Goal: Information Seeking & Learning: Find specific fact

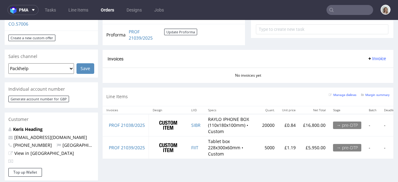
scroll to position [332, 0]
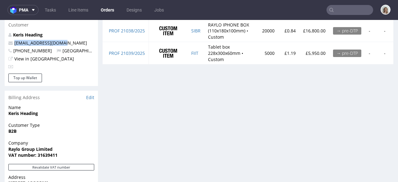
drag, startPoint x: 75, startPoint y: 31, endPoint x: 4, endPoint y: 31, distance: 70.2
click at [4, 31] on div "Order via Offer R014212856 30.09.2025 03:05 PM Mark this order as problematic I…" at bounding box center [199, 5] width 398 height 602
copy span "[EMAIL_ADDRESS][DOMAIN_NAME]"
click at [338, 7] on input "text" at bounding box center [349, 10] width 47 height 10
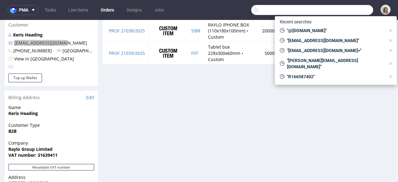
paste input "[EMAIL_ADDRESS][DOMAIN_NAME]"
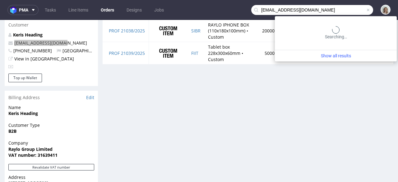
type input "[EMAIL_ADDRESS][DOMAIN_NAME]"
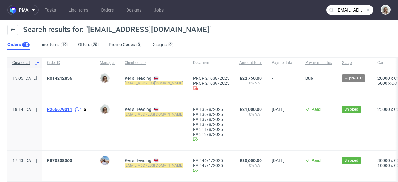
click at [67, 107] on span "R266679311" at bounding box center [59, 109] width 25 height 5
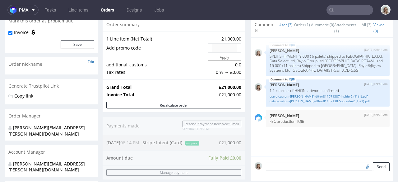
scroll to position [61, 0]
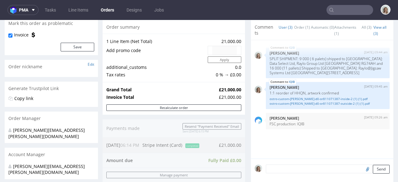
type input "[EMAIL_ADDRESS][DOMAIN_NAME]"
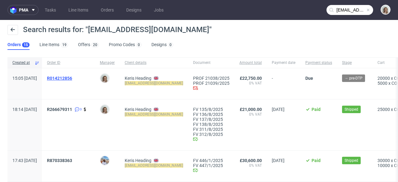
click at [72, 80] on span "R014212856" at bounding box center [59, 78] width 25 height 5
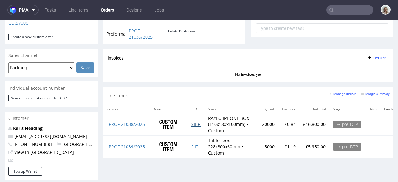
scroll to position [209, 0]
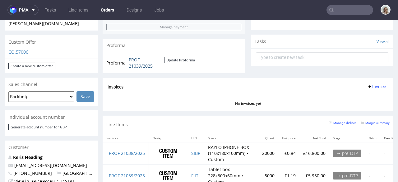
click at [142, 66] on link "PROF 21039/2025" at bounding box center [146, 63] width 35 height 12
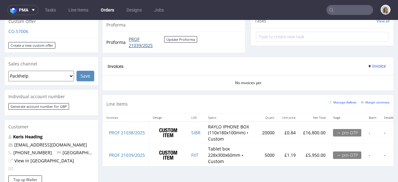
scroll to position [323, 0]
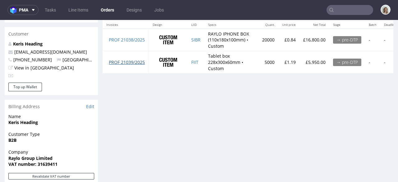
click at [140, 63] on link "PROF 21039/2025" at bounding box center [127, 62] width 36 height 6
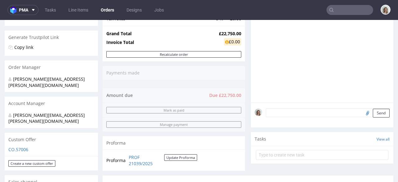
scroll to position [0, 0]
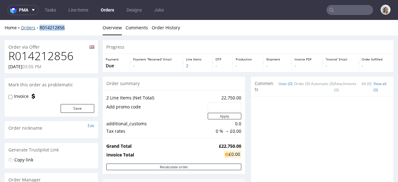
drag, startPoint x: 67, startPoint y: 27, endPoint x: 38, endPoint y: 26, distance: 29.8
click at [38, 26] on div "Home Orders R014212856" at bounding box center [51, 28] width 93 height 6
copy link "R014212856"
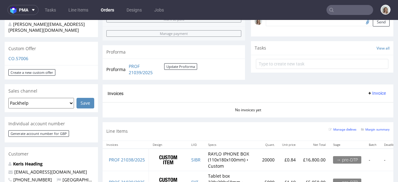
scroll to position [291, 0]
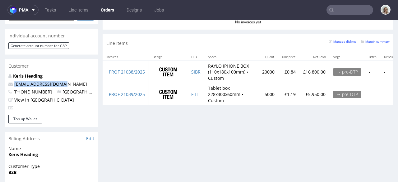
drag, startPoint x: 85, startPoint y: 69, endPoint x: 11, endPoint y: 73, distance: 74.1
click at [11, 81] on p "[EMAIL_ADDRESS][DOMAIN_NAME]" at bounding box center [51, 84] width 86 height 6
click at [191, 71] on td "SIBR" at bounding box center [195, 72] width 17 height 22
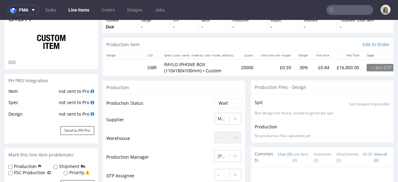
scroll to position [39, 0]
click at [296, 155] on link "Line Item (0)" at bounding box center [300, 157] width 16 height 20
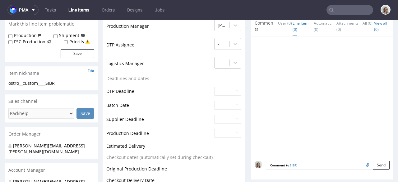
scroll to position [169, 0]
click at [305, 164] on textarea at bounding box center [345, 164] width 89 height 9
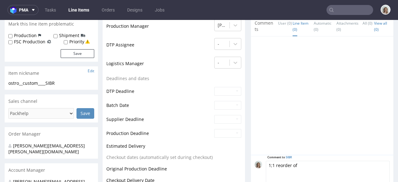
paste textarea "IQIB"
type textarea "1;1 reorder of IQIB, artwork confirmed"
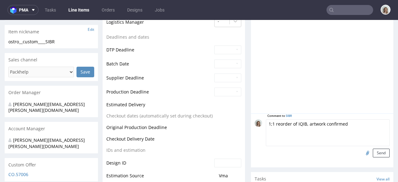
scroll to position [240, 0]
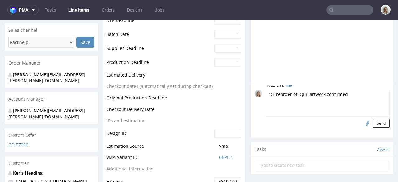
click at [362, 122] on input "file" at bounding box center [366, 123] width 9 height 8
type input "C:\fakepath\ostro-custom-hauk-d0-or811071387-inside-2 (1) (1) (1).pdf"
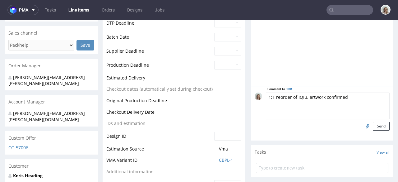
scroll to position [214, 0]
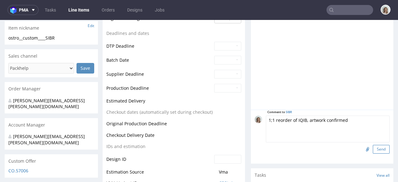
click at [373, 149] on button "Send" at bounding box center [381, 149] width 17 height 9
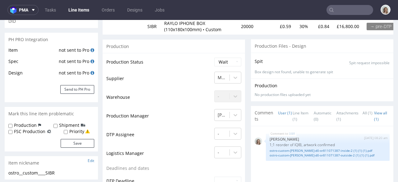
scroll to position [124, 0]
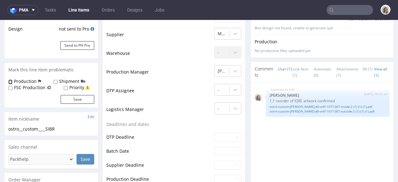
click at [9, 82] on input "Production" at bounding box center [10, 81] width 4 height 5
checkbox input "true"
click at [53, 80] on input "Shipment" at bounding box center [55, 81] width 4 height 5
checkbox input "true"
click at [76, 96] on button "Save" at bounding box center [78, 99] width 34 height 9
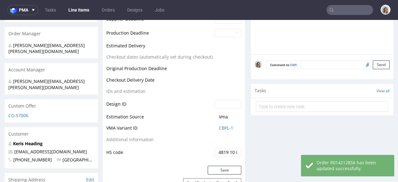
scroll to position [186, 0]
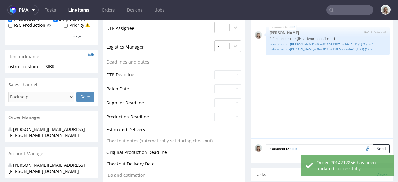
click at [301, 147] on textarea at bounding box center [345, 148] width 89 height 9
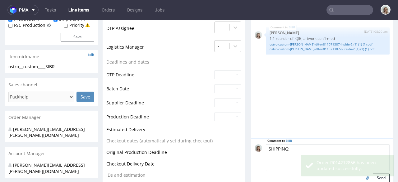
paste textarea "(6,000 shipped to Westcoast Ltd, Reading, RG74AH and 14,000 shipped to Jigsaw, …"
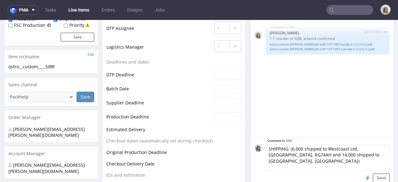
click at [318, 147] on textarea "SHIPPING: (6,000 shipped to Westcoast Ltd, Reading, RG74AH and 14,000 shipped t…" at bounding box center [328, 157] width 124 height 27
click at [299, 147] on textarea "SHIPPING: (6,000 shipped to Westcoast Ltd, Reading, RG74AH and 14,000 shipped t…" at bounding box center [328, 157] width 124 height 27
click at [358, 125] on div "SIBR 1st Oct 25 | 08:20 am Monika Poźniak 1;1 reorder of IQIB, artwork confirme…" at bounding box center [324, 81] width 139 height 114
click at [354, 154] on textarea "SHIPPING: (6,000 UNITS - 4 PALLETS shipped to Westcoast Ltd, Reading, RG74AH an…" at bounding box center [328, 157] width 124 height 27
type textarea "SHIPPING: (6,000 UNITS - 4 PALLETS shipped to Westcoast Ltd, Reading, RG74AH an…"
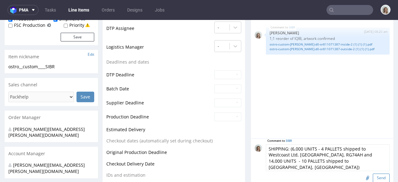
click at [373, 175] on button "Send" at bounding box center [381, 177] width 17 height 9
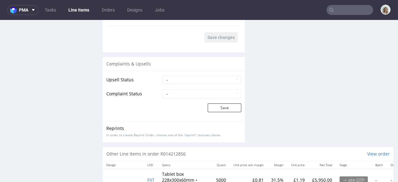
scroll to position [1288, 0]
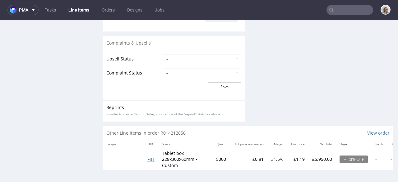
click at [149, 156] on span "FIIT" at bounding box center [150, 159] width 7 height 6
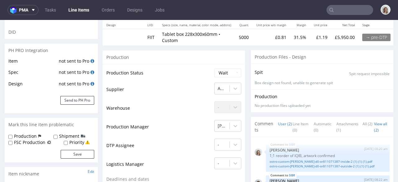
scroll to position [94, 0]
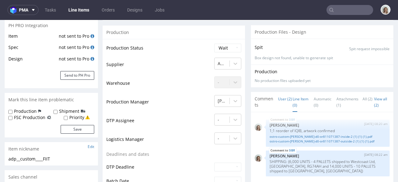
click at [301, 97] on link "Line Item (0)" at bounding box center [300, 102] width 16 height 20
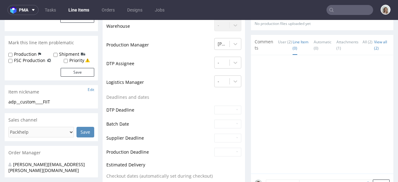
scroll to position [226, 0]
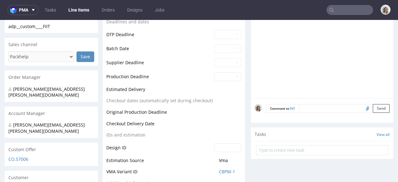
click at [311, 110] on textarea at bounding box center [344, 108] width 90 height 9
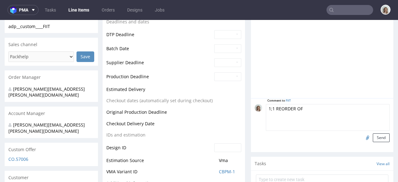
paste textarea "AVUV"
type textarea "1;1 reorder of AVUV, artwork confirmed"
click at [362, 138] on input "file" at bounding box center [366, 137] width 9 height 8
type input "C:\fakepath\custom-custom-rqnq-d0-or838558299-outside-v2.pdf"
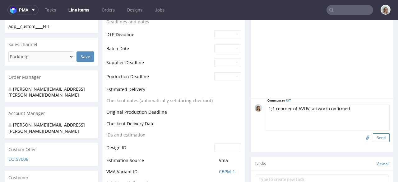
click at [373, 137] on button "Send" at bounding box center [381, 137] width 17 height 9
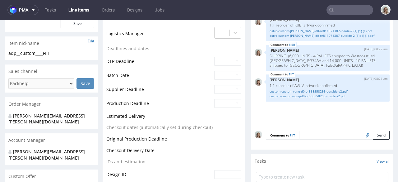
scroll to position [189, 0]
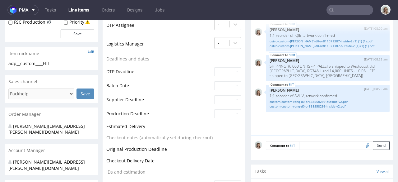
click at [302, 143] on textarea at bounding box center [344, 145] width 90 height 9
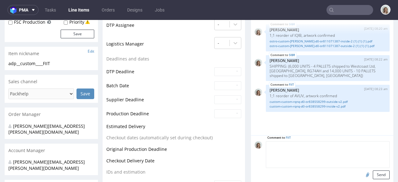
paste textarea "(1,000 shipped to Westcoast Ltd, Reading, RG74AH and 4,000 shipped to Jigsaw, N…"
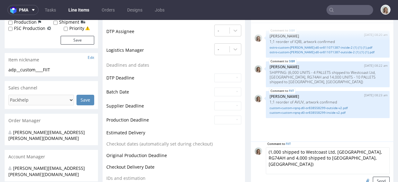
scroll to position [153, 0]
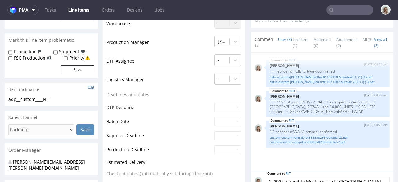
type textarea "(1,000 shipped to Westcoast Ltd, Reading, RG74AH and 4,000 shipped to Jigsaw, N…"
click at [11, 51] on input "Production" at bounding box center [10, 52] width 4 height 5
checkbox input "true"
click at [56, 52] on input "Shipment" at bounding box center [55, 52] width 4 height 5
checkbox input "true"
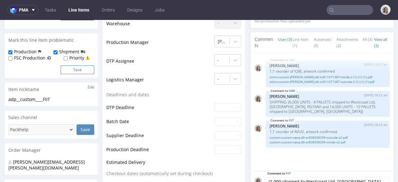
click at [73, 68] on button "Save" at bounding box center [78, 69] width 34 height 9
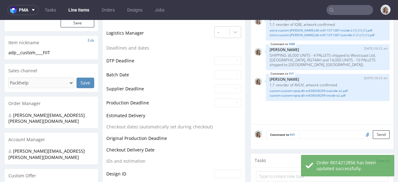
scroll to position [183, 0]
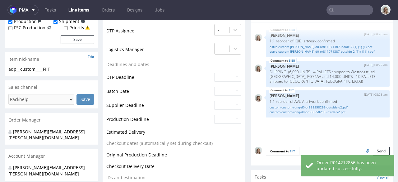
click at [305, 148] on textarea at bounding box center [344, 150] width 90 height 9
paste textarea "(1,000 shipped to Westcoast Ltd, Reading, RG74AH and 4,000 shipped to Jigsaw, N…"
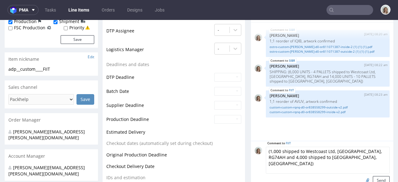
click at [266, 149] on textarea "(1,000 shipped to Westcoast Ltd, Reading, RG74AH and 4,000 shipped to Jigsaw, N…" at bounding box center [328, 159] width 124 height 27
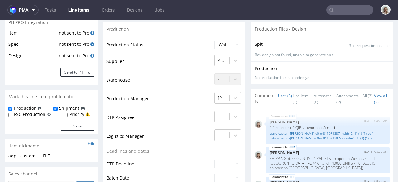
scroll to position [0, 0]
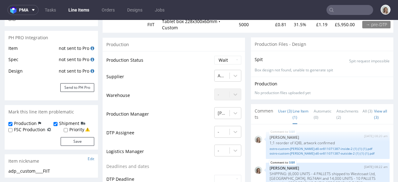
click at [292, 116] on link "Line Item (1)" at bounding box center [300, 114] width 16 height 20
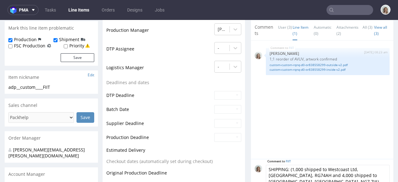
scroll to position [200, 0]
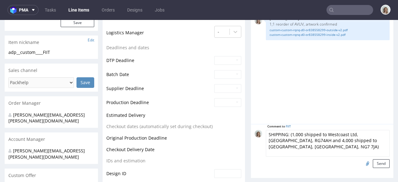
click at [301, 133] on textarea "SHIPPING: (1,000 shipped to Westcoast Ltd, Reading, RG74AH and 4,000 shipped to…" at bounding box center [328, 143] width 124 height 27
click at [332, 141] on textarea "SHIPPING: (1,000 units: 1 pallet shipped to Westcoast Ltd, Reading, RG74AH and …" at bounding box center [328, 143] width 124 height 27
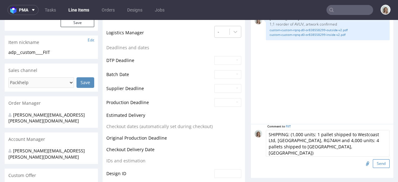
type textarea "SHIPPING: (1,000 units: 1 pallet shipped to Westcoast Ltd, Reading, RG74AH and …"
click at [373, 163] on button "Send" at bounding box center [381, 163] width 17 height 9
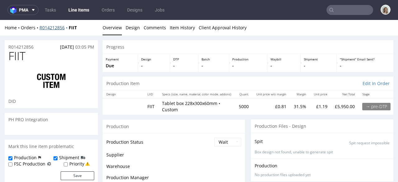
scroll to position [10, 0]
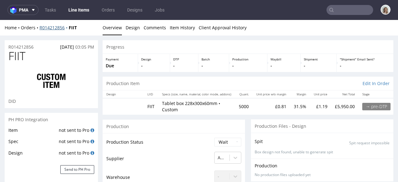
click at [57, 28] on link "R014212856" at bounding box center [53, 28] width 29 height 6
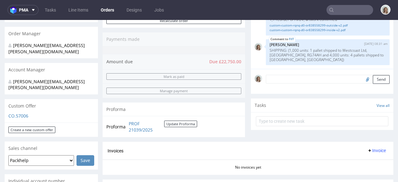
scroll to position [303, 0]
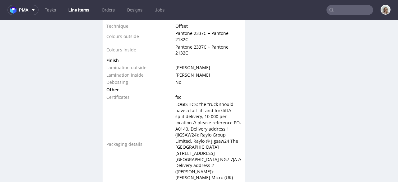
scroll to position [834, 0]
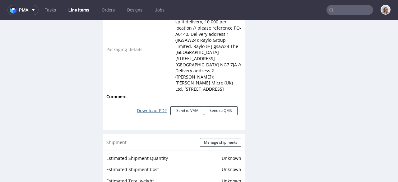
click at [160, 104] on link "Download PDF" at bounding box center [151, 110] width 37 height 14
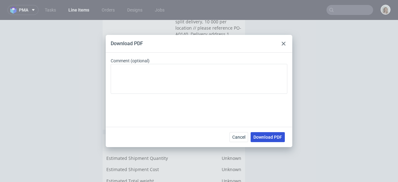
click at [265, 133] on button "Download PDF" at bounding box center [268, 137] width 34 height 10
drag, startPoint x: 252, startPoint y: 44, endPoint x: 268, endPoint y: 40, distance: 16.2
click at [252, 44] on div "Download PDF" at bounding box center [199, 44] width 186 height 18
click at [283, 43] on icon at bounding box center [284, 44] width 4 height 4
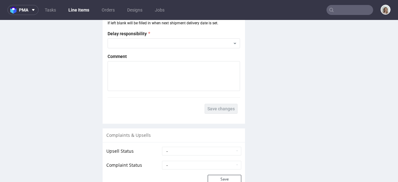
scroll to position [1288, 0]
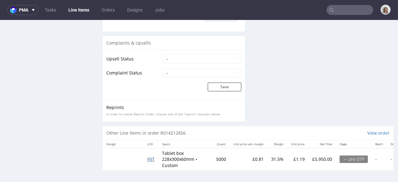
click at [152, 156] on span "FIIT" at bounding box center [150, 159] width 7 height 6
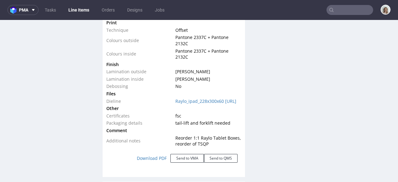
scroll to position [781, 0]
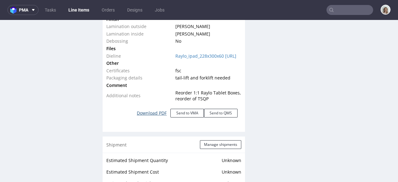
click at [155, 113] on link "Download PDF" at bounding box center [151, 113] width 37 height 14
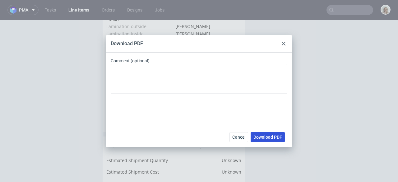
click at [272, 137] on span "Download PDF" at bounding box center [267, 137] width 29 height 4
click at [283, 42] on use at bounding box center [284, 44] width 4 height 4
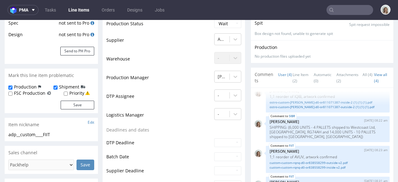
scroll to position [0, 0]
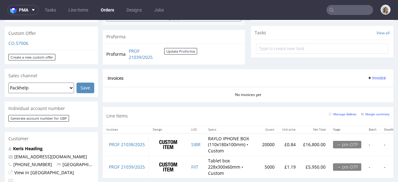
scroll to position [244, 0]
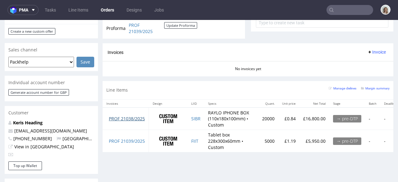
click at [135, 116] on link "PROF 21038/2025" at bounding box center [127, 118] width 36 height 6
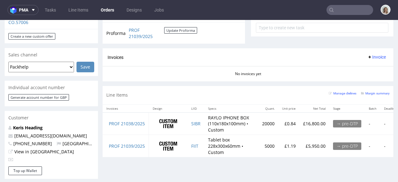
scroll to position [213, 0]
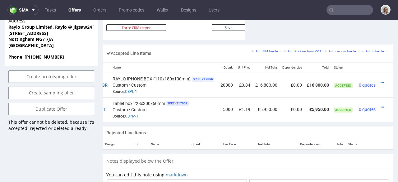
scroll to position [0, 55]
click at [380, 80] on icon at bounding box center [381, 82] width 3 height 4
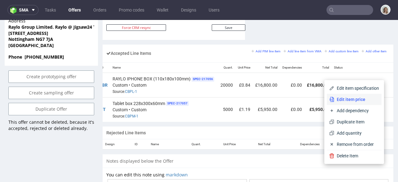
click at [344, 98] on span "Edit item price" at bounding box center [356, 99] width 45 height 6
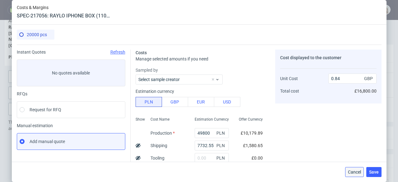
click at [354, 172] on span "Cancel" at bounding box center [354, 171] width 13 height 4
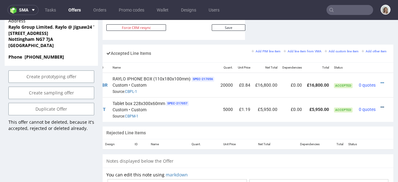
click at [380, 105] on icon at bounding box center [381, 107] width 3 height 4
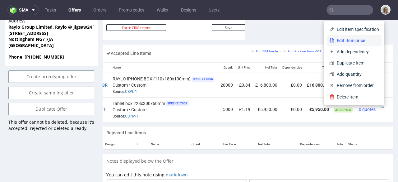
click at [338, 36] on li "Edit item price" at bounding box center [354, 40] width 55 height 11
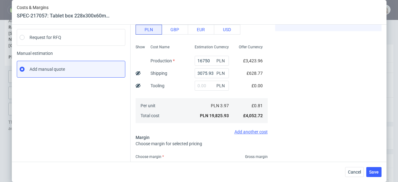
scroll to position [121, 0]
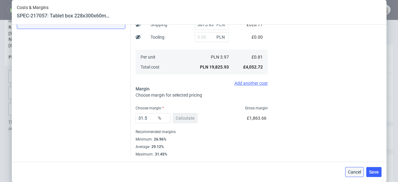
click at [360, 170] on span "Cancel" at bounding box center [354, 171] width 13 height 4
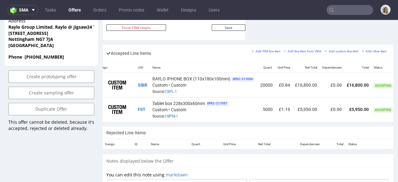
scroll to position [0, 6]
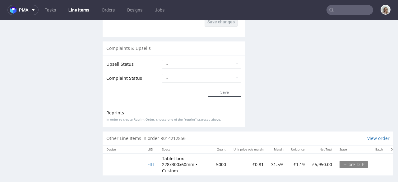
scroll to position [1288, 0]
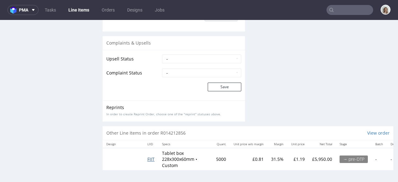
click at [152, 156] on span "FIIT" at bounding box center [150, 159] width 7 height 6
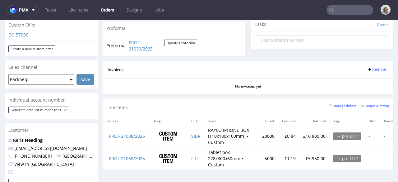
scroll to position [226, 0]
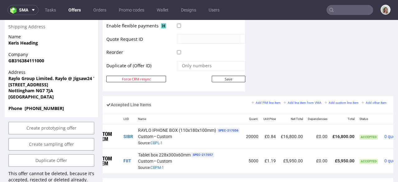
scroll to position [0, 55]
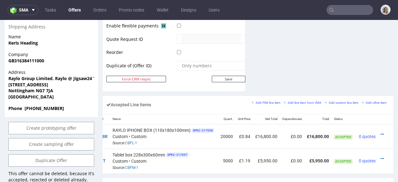
drag, startPoint x: 323, startPoint y: 168, endPoint x: 396, endPoint y: 186, distance: 75.6
click at [380, 156] on icon at bounding box center [381, 158] width 3 height 4
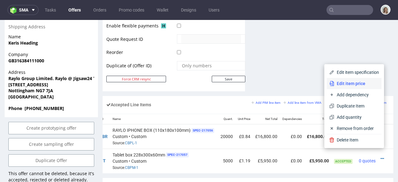
click at [349, 86] on span "Edit item price" at bounding box center [356, 83] width 45 height 6
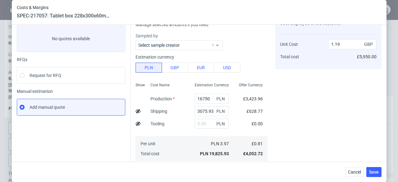
scroll to position [0, 0]
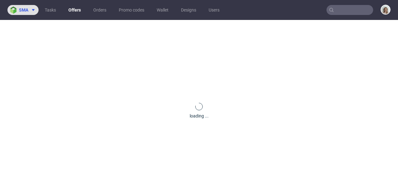
click at [17, 11] on img at bounding box center [14, 10] width 9 height 7
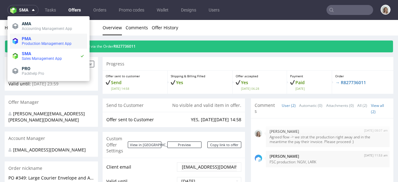
click at [20, 39] on span "PMA Production Management App" at bounding box center [51, 41] width 65 height 10
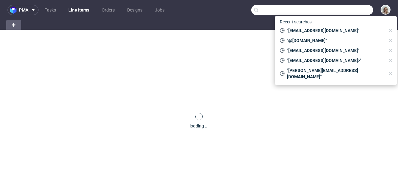
click at [345, 10] on input "text" at bounding box center [312, 10] width 122 height 10
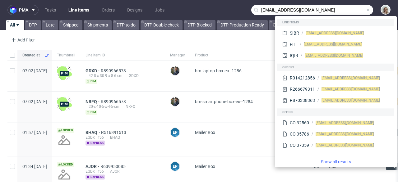
type input "procurement@raylo.com"
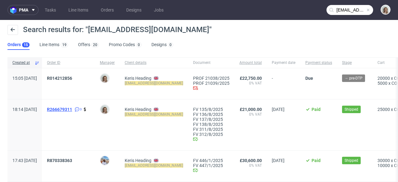
click at [71, 111] on span "R266679311" at bounding box center [59, 109] width 25 height 5
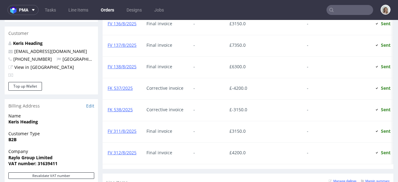
scroll to position [447, 0]
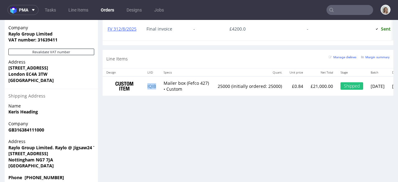
click at [157, 91] on td "IQIB" at bounding box center [152, 86] width 16 height 20
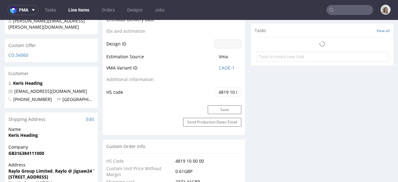
scroll to position [561, 0]
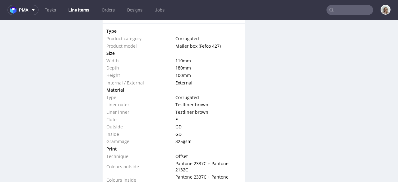
select select "in_progress"
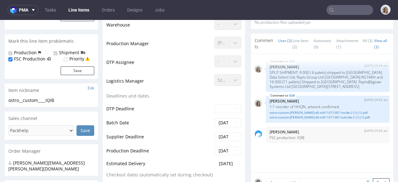
scroll to position [70, 0]
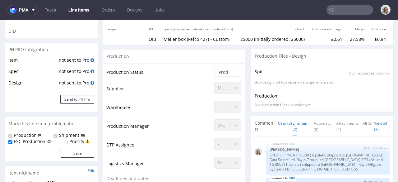
click at [292, 125] on link "Line Item (2)" at bounding box center [300, 126] width 16 height 20
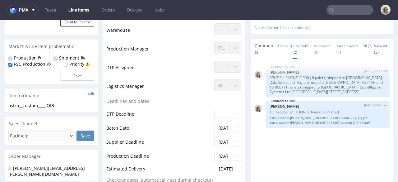
scroll to position [193, 0]
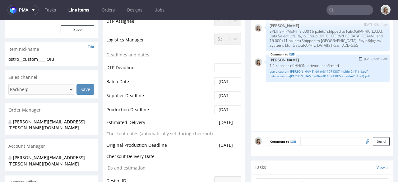
click at [299, 74] on link "ostro-custom-hauk-d0-or811071387-inside-2 (1) (1).pdf" at bounding box center [327, 71] width 116 height 5
click at [332, 78] on link "ostro-custom-hauk-d0-or811071387-outside-2 (1) (1).pdf" at bounding box center [327, 76] width 116 height 5
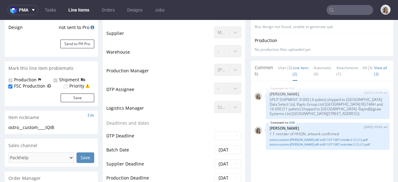
scroll to position [70, 0]
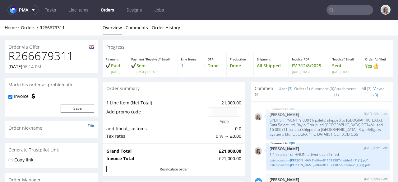
type input "procurement@raylo.com"
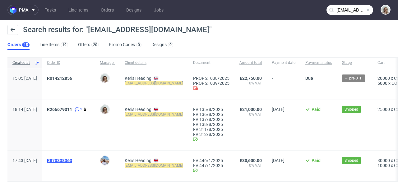
click at [72, 159] on span "R870338363" at bounding box center [59, 160] width 25 height 5
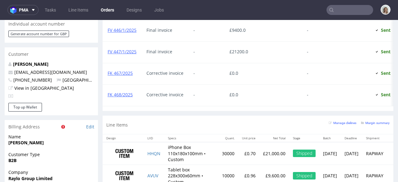
scroll to position [328, 0]
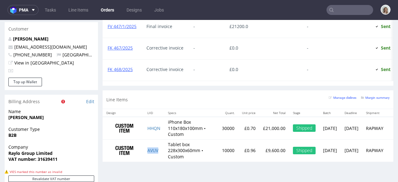
click at [159, 155] on td "AVUV" at bounding box center [154, 150] width 21 height 22
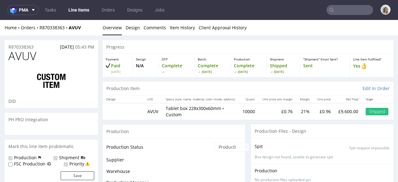
scroll to position [218, 0]
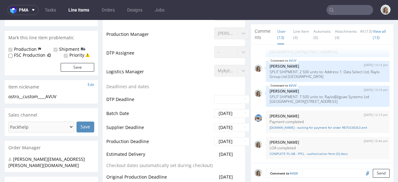
select select "in_progress"
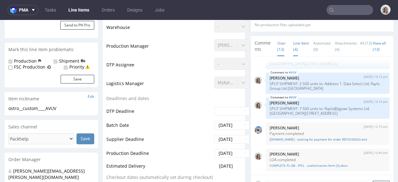
click at [294, 49] on link "Line Item (4)" at bounding box center [301, 46] width 16 height 20
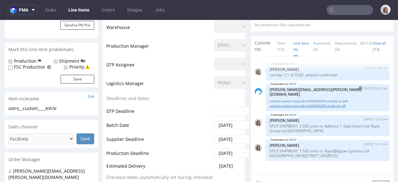
click at [299, 103] on link "custom-custom-rqnq-d0-or838558299-inside-v2.pdf" at bounding box center [327, 105] width 116 height 5
click at [302, 99] on link "custom-custom-rqnq-d0-or838558299-outside-v2.pdf" at bounding box center [327, 101] width 116 height 5
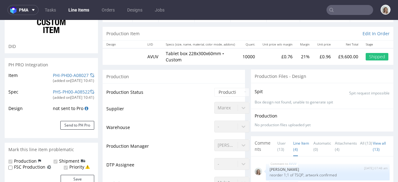
scroll to position [0, 0]
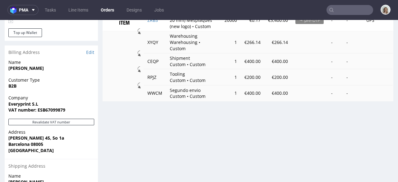
scroll to position [289, 0]
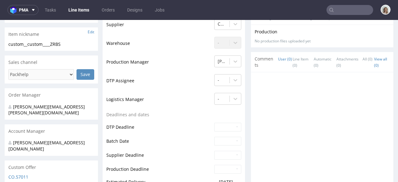
scroll to position [322, 0]
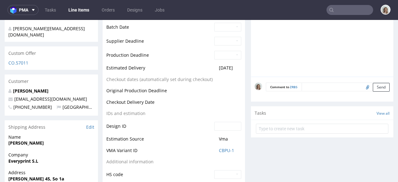
click at [301, 82] on textarea at bounding box center [345, 86] width 88 height 9
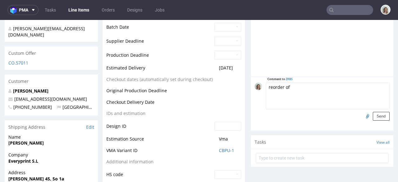
paste textarea "FHDA"
drag, startPoint x: 282, startPoint y: 86, endPoint x: 266, endPoint y: 86, distance: 15.5
click at [266, 86] on textarea "reorder of FHDA, but we will have a new logo (waiting for tge doos quality" at bounding box center [328, 95] width 124 height 27
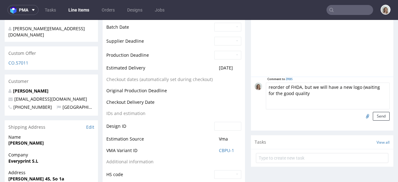
click at [331, 87] on textarea "reorder of FHDA, but we will have a new logo (waiting for the good quality" at bounding box center [328, 95] width 124 height 27
type textarea "reorder of FHDA, but we will have a new logo (waiting for the good quality file)"
click at [362, 112] on input "file" at bounding box center [366, 116] width 9 height 8
type input "C:\fakepath\Capture d’écran 2025-09-29 à 14.35.45.png"
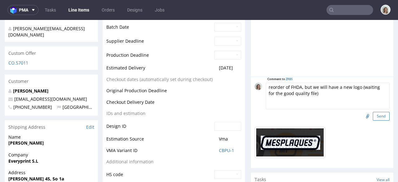
click at [375, 112] on button "Send" at bounding box center [381, 116] width 17 height 9
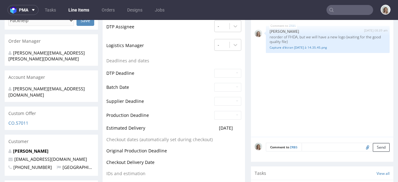
scroll to position [308, 0]
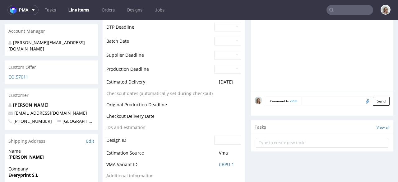
click at [323, 96] on textarea at bounding box center [345, 100] width 88 height 9
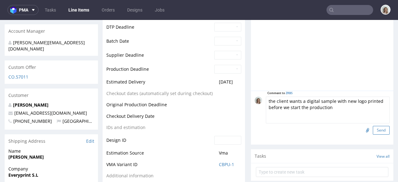
type textarea "the client wants a digital sample with new logo printed before we start the pro…"
click at [373, 126] on button "Send" at bounding box center [381, 130] width 17 height 9
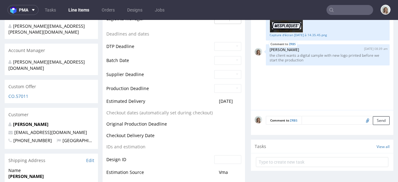
scroll to position [299, 0]
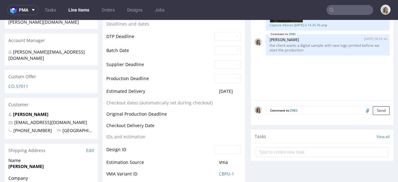
click at [318, 106] on textarea at bounding box center [345, 110] width 88 height 9
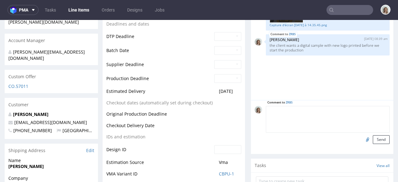
paste textarea "1st shipment - 10 000 pcs (4 pallets) to the client and 10 000 pcs (4 pallets) …"
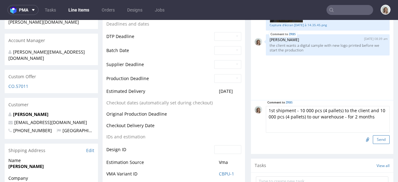
type textarea "1st shipment - 10 000 pcs (4 pallets) to the client and 10 000 pcs (4 pallets) …"
click at [373, 135] on button "Send" at bounding box center [381, 139] width 17 height 9
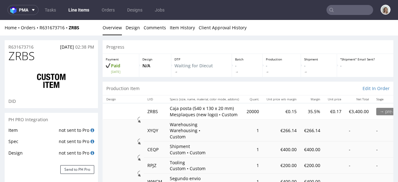
scroll to position [51, 0]
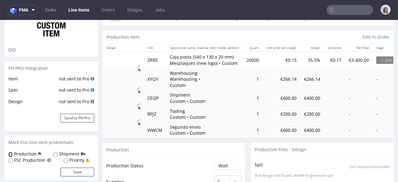
click at [11, 154] on input "Production" at bounding box center [10, 154] width 4 height 5
checkbox input "true"
click at [53, 154] on input "Shipment" at bounding box center [55, 154] width 4 height 5
checkbox input "true"
click at [74, 172] on button "Save" at bounding box center [78, 171] width 34 height 9
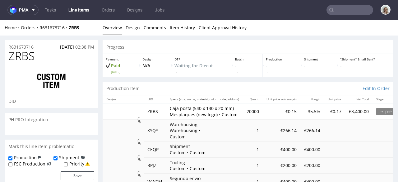
scroll to position [0, 0]
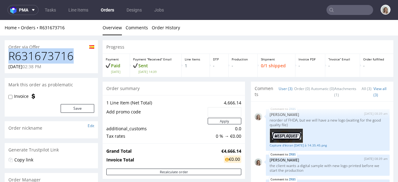
drag, startPoint x: 74, startPoint y: 57, endPoint x: 0, endPoint y: 57, distance: 74.0
copy h1 "R631673716"
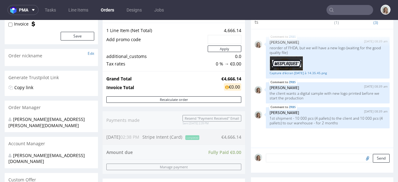
scroll to position [118, 0]
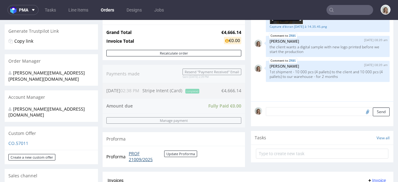
click at [136, 158] on link "PROF 21009/2025" at bounding box center [146, 156] width 35 height 12
drag, startPoint x: 236, startPoint y: 32, endPoint x: 215, endPoint y: 32, distance: 20.8
click at [221, 32] on strong "€4,666.14" at bounding box center [231, 32] width 20 height 6
copy strong "€4,666.14"
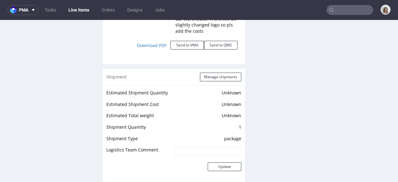
scroll to position [792, 0]
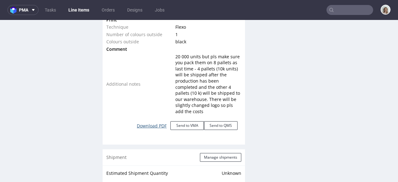
click at [153, 124] on link "Download PDF" at bounding box center [151, 126] width 37 height 14
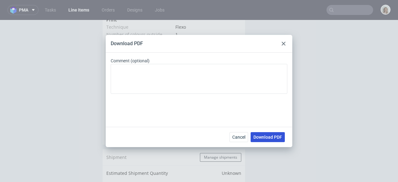
click at [254, 140] on button "Download PDF" at bounding box center [268, 137] width 34 height 10
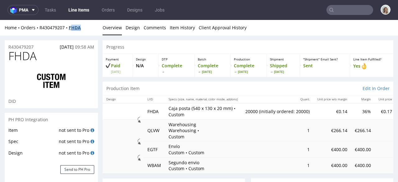
select select "in_progress"
drag, startPoint x: 83, startPoint y: 28, endPoint x: 71, endPoint y: 26, distance: 11.7
click at [71, 26] on div "Home Orders R430479207 FHDA" at bounding box center [51, 28] width 93 height 6
copy strong "FHDA"
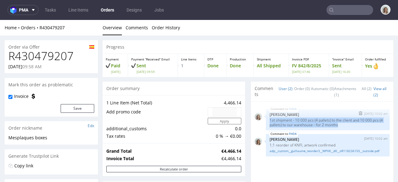
drag, startPoint x: 350, startPoint y: 124, endPoint x: 264, endPoint y: 122, distance: 85.8
click at [266, 122] on div "FHDA 23rd May 25 | 10:02 am Monika Poźniak 1st shipment - 10 000 pcs (4 pallets…" at bounding box center [328, 119] width 124 height 21
copy p "1st shipment - 10 000 pcs (4 pallets) to the client and 10 000 pcs (4 pallets) …"
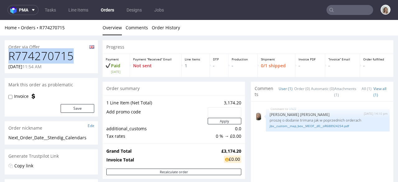
drag, startPoint x: 74, startPoint y: 56, endPoint x: 3, endPoint y: 57, distance: 71.2
copy h1 "R774270715"
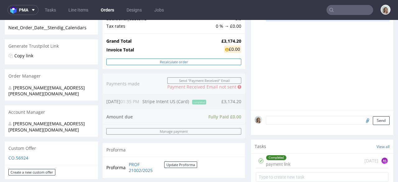
scroll to position [75, 0]
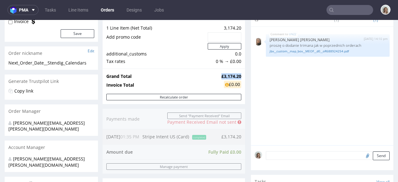
drag, startPoint x: 236, startPoint y: 75, endPoint x: 204, endPoint y: 75, distance: 32.0
click at [204, 75] on tr "Grand Total £3,174.20" at bounding box center [173, 75] width 135 height 7
copy tr "£3,174.20"
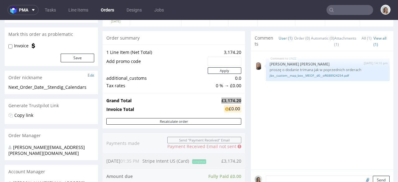
scroll to position [0, 0]
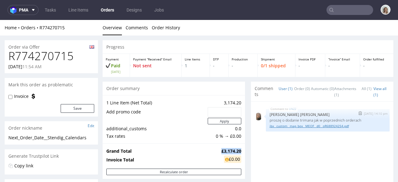
click at [287, 127] on link "jbx__custom__map_box__MEOF__d0__oR688924254.pdf" at bounding box center [327, 125] width 116 height 5
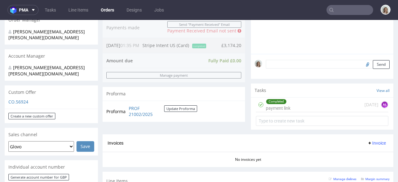
scroll to position [303, 0]
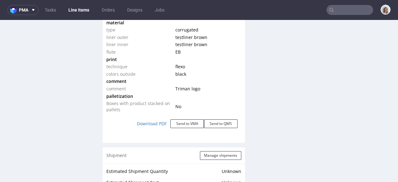
scroll to position [722, 0]
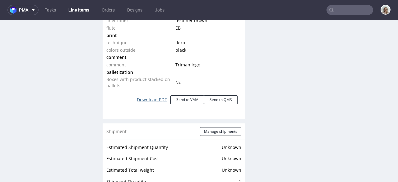
click at [158, 97] on link "Download PDF" at bounding box center [151, 100] width 37 height 14
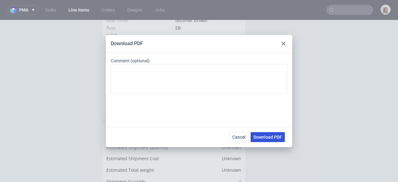
click at [274, 138] on span "Download PDF" at bounding box center [267, 137] width 29 height 4
click at [285, 42] on use at bounding box center [284, 44] width 4 height 4
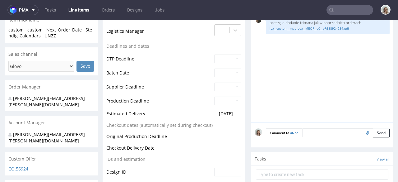
scroll to position [0, 0]
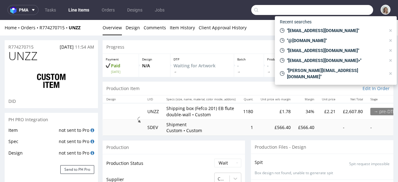
click at [356, 11] on input "text" at bounding box center [312, 10] width 122 height 10
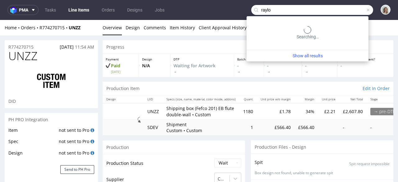
type input "raylo"
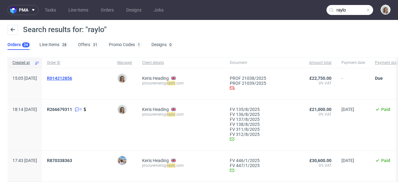
click at [72, 78] on span "R014212856" at bounding box center [59, 78] width 25 height 5
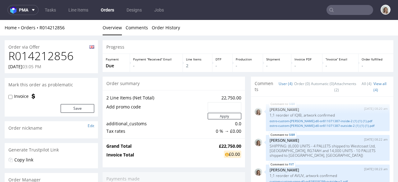
scroll to position [10, 0]
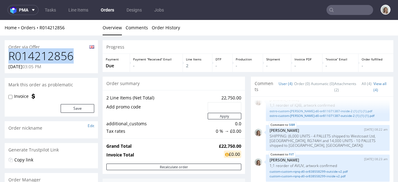
drag, startPoint x: 74, startPoint y: 59, endPoint x: 10, endPoint y: 58, distance: 64.0
click at [10, 58] on h1 "R014212856" at bounding box center [51, 56] width 86 height 12
copy h1 "R014212856"
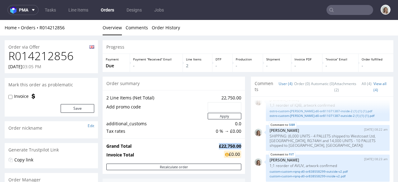
drag, startPoint x: 214, startPoint y: 145, endPoint x: 237, endPoint y: 144, distance: 22.7
click at [237, 144] on td "£22,750.00" at bounding box center [229, 145] width 24 height 7
copy strong "£22,750.00"
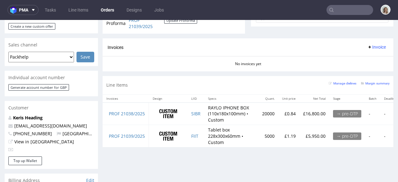
scroll to position [404, 0]
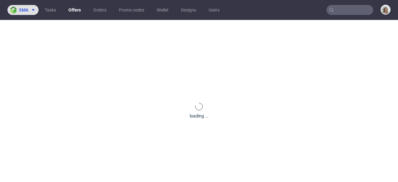
click at [24, 10] on span "sma" at bounding box center [23, 10] width 9 height 4
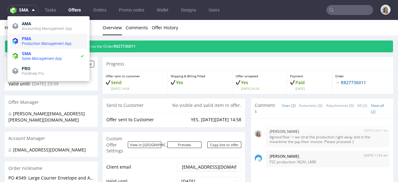
click at [27, 43] on span "Production Management App" at bounding box center [47, 43] width 50 height 4
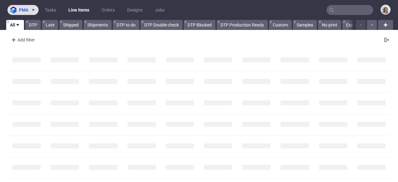
click at [24, 12] on span "pma" at bounding box center [23, 10] width 9 height 4
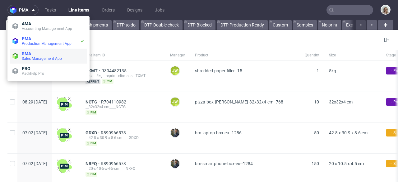
click at [32, 56] on span "Sales Management App" at bounding box center [42, 58] width 40 height 4
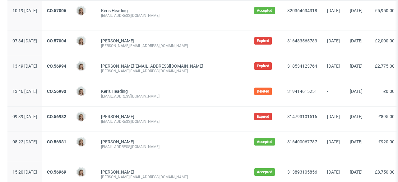
scroll to position [94, 0]
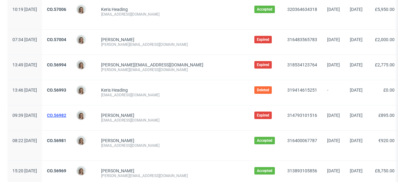
click at [66, 113] on link "CO.56982" at bounding box center [56, 115] width 19 height 5
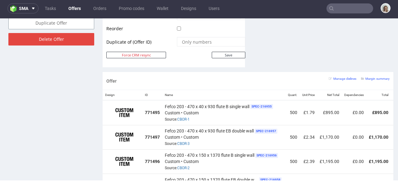
scroll to position [342, 0]
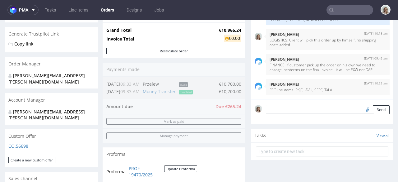
scroll to position [241, 0]
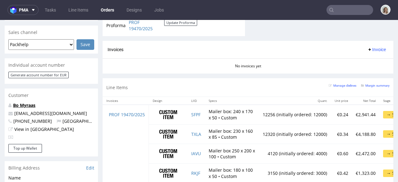
scroll to position [207, 0]
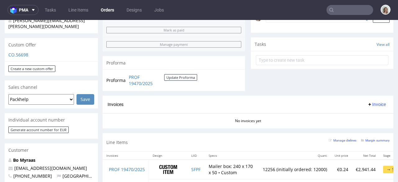
click at [26, 52] on div "CO.56698" at bounding box center [51, 57] width 93 height 10
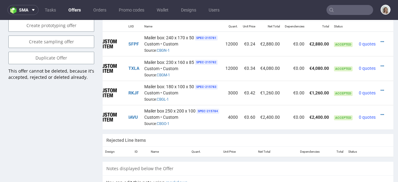
scroll to position [354, 0]
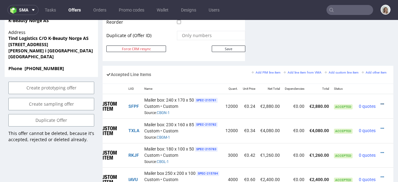
click at [380, 102] on icon at bounding box center [381, 104] width 3 height 4
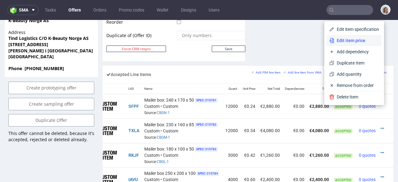
click at [338, 40] on span "Edit item price" at bounding box center [356, 40] width 45 height 6
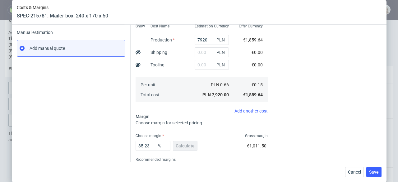
scroll to position [94, 0]
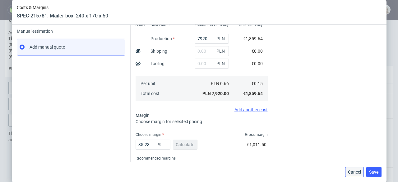
click at [351, 172] on span "Cancel" at bounding box center [354, 171] width 13 height 4
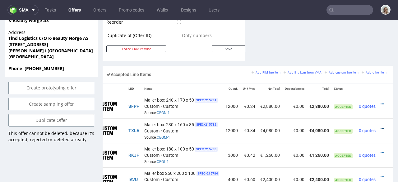
click at [380, 126] on icon at bounding box center [381, 128] width 3 height 4
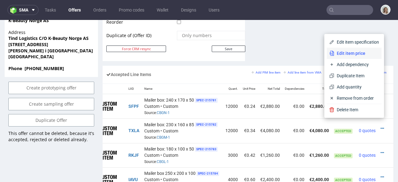
click at [335, 57] on li "Edit item price" at bounding box center [354, 53] width 55 height 11
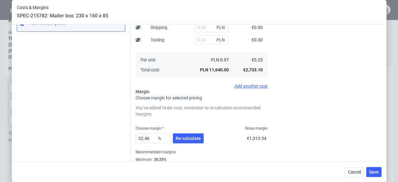
scroll to position [138, 0]
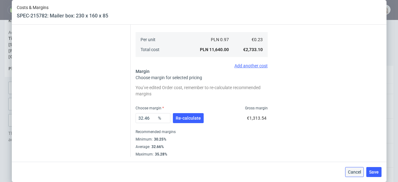
click at [353, 175] on button "Cancel" at bounding box center [354, 172] width 19 height 10
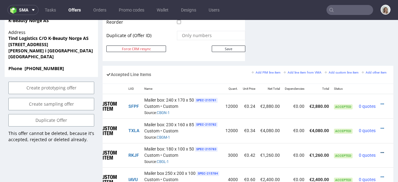
click at [380, 150] on icon at bounding box center [381, 152] width 3 height 4
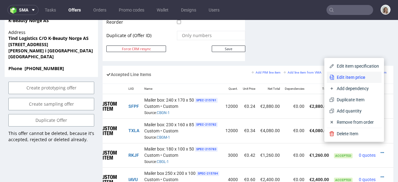
click at [339, 75] on span "Edit item price" at bounding box center [356, 77] width 45 height 6
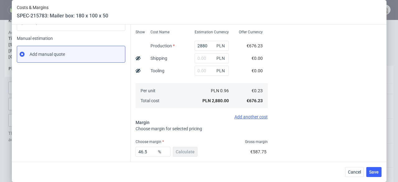
scroll to position [121, 0]
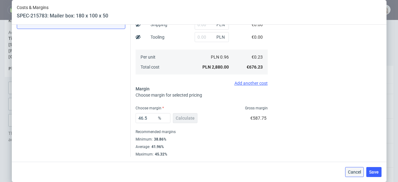
click at [351, 168] on button "Cancel" at bounding box center [354, 172] width 19 height 10
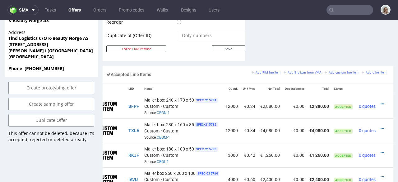
click at [380, 174] on icon at bounding box center [381, 176] width 3 height 4
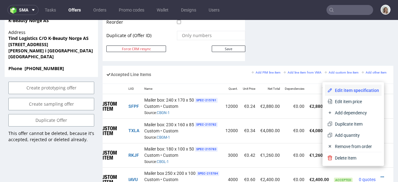
click at [337, 94] on li "Edit item specification" at bounding box center [353, 90] width 57 height 11
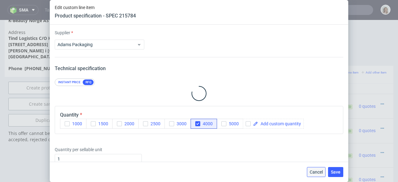
click at [319, 167] on button "Cancel" at bounding box center [316, 172] width 19 height 10
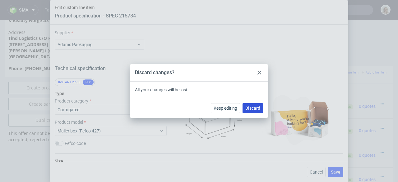
click at [247, 109] on span "Discard" at bounding box center [252, 108] width 15 height 4
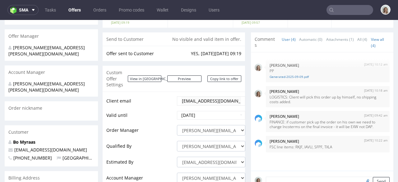
scroll to position [70, 0]
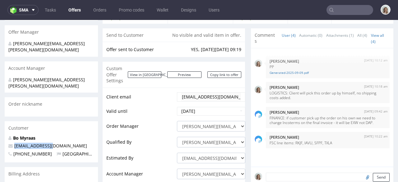
drag, startPoint x: 54, startPoint y: 131, endPoint x: 10, endPoint y: 131, distance: 43.5
click at [10, 142] on p "[EMAIL_ADDRESS][DOMAIN_NAME]" at bounding box center [51, 145] width 86 height 6
copy span "[EMAIL_ADDRESS][DOMAIN_NAME]"
click at [330, 13] on input "text" at bounding box center [349, 10] width 47 height 10
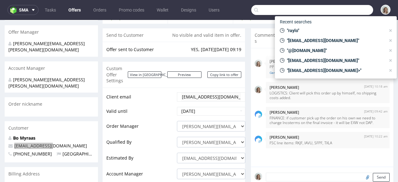
paste input "[EMAIL_ADDRESS][DOMAIN_NAME]"
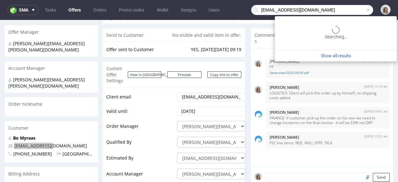
type input "[EMAIL_ADDRESS][DOMAIN_NAME]"
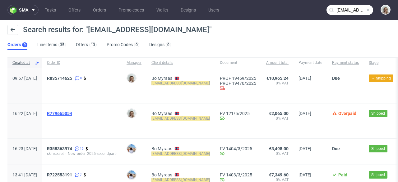
click at [72, 112] on span "R779665054" at bounding box center [59, 113] width 25 height 5
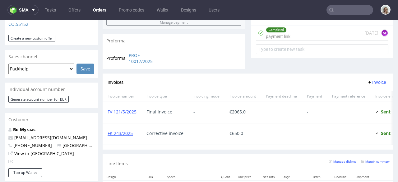
scroll to position [194, 0]
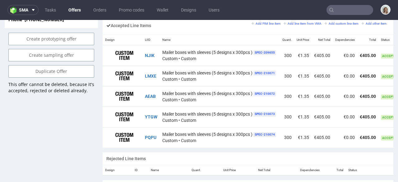
scroll to position [0, 57]
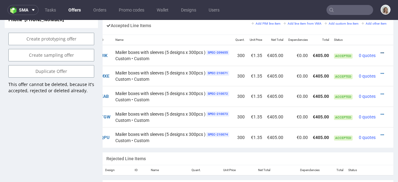
click at [380, 51] on icon at bounding box center [381, 53] width 3 height 4
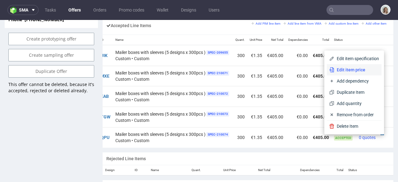
click at [351, 73] on li "Edit item price" at bounding box center [354, 69] width 55 height 11
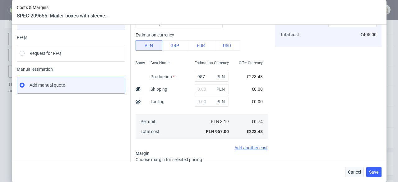
scroll to position [90, 0]
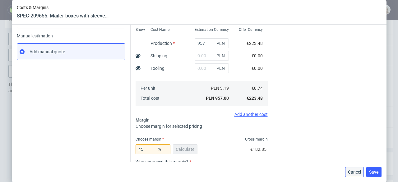
click at [360, 172] on span "Cancel" at bounding box center [354, 171] width 13 height 4
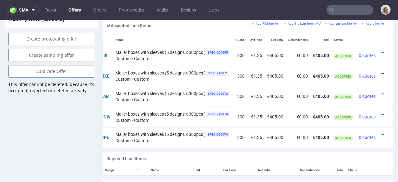
click at [380, 71] on icon at bounding box center [381, 73] width 3 height 4
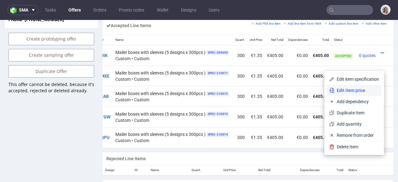
click at [345, 90] on span "Edit item price" at bounding box center [356, 90] width 45 height 6
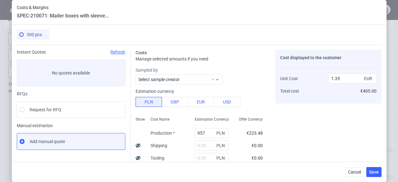
scroll to position [183, 0]
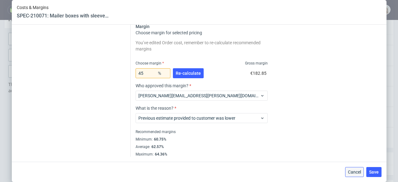
drag, startPoint x: 359, startPoint y: 169, endPoint x: 358, endPoint y: 149, distance: 20.2
click at [359, 169] on span "Cancel" at bounding box center [354, 171] width 13 height 4
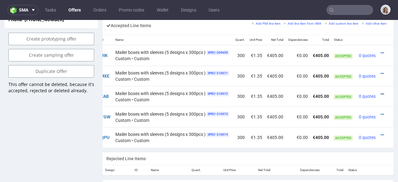
click at [380, 92] on icon at bounding box center [381, 94] width 3 height 4
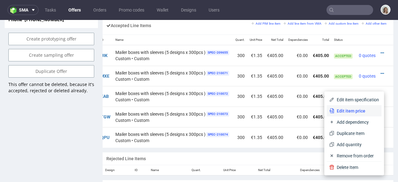
click at [338, 110] on span "Edit item price" at bounding box center [356, 111] width 45 height 6
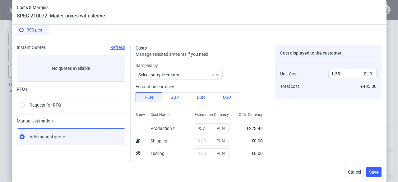
scroll to position [10, 0]
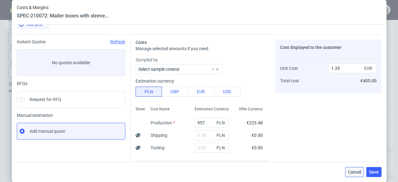
click at [360, 168] on button "Cancel" at bounding box center [354, 172] width 19 height 10
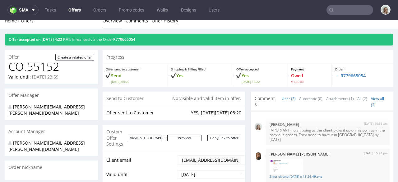
scroll to position [6, 0]
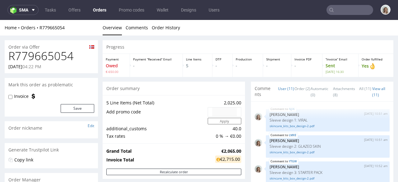
scroll to position [179, 0]
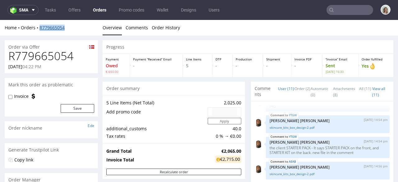
drag, startPoint x: 71, startPoint y: 28, endPoint x: 40, endPoint y: 27, distance: 30.2
click at [40, 27] on div "Home Orders R779665054" at bounding box center [51, 28] width 93 height 6
copy link "R779665054"
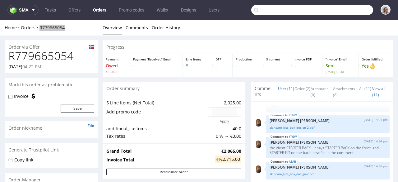
click at [341, 10] on input "text" at bounding box center [312, 10] width 122 height 10
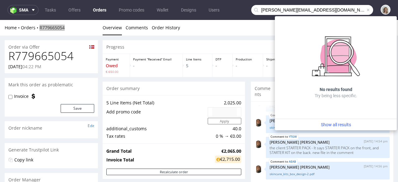
type input "george@isbistergroup.com"
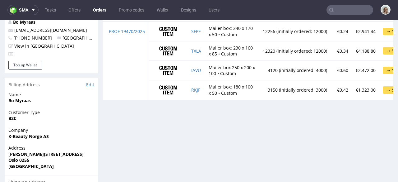
scroll to position [310, 0]
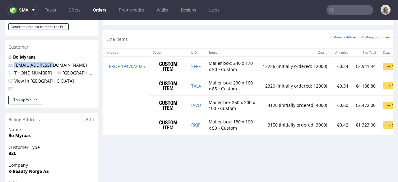
drag, startPoint x: 66, startPoint y: 52, endPoint x: 0, endPoint y: 52, distance: 65.9
click at [0, 52] on div "Order via Offer R835714625 [DATE] 09:57 AM Mark this order as problematic Invoi…" at bounding box center [199, 18] width 398 height 585
copy span "[EMAIL_ADDRESS][DOMAIN_NAME]"
click at [333, 9] on input "text" at bounding box center [349, 10] width 47 height 10
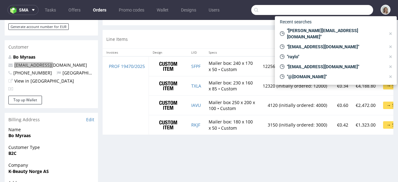
paste input "[EMAIL_ADDRESS][DOMAIN_NAME]"
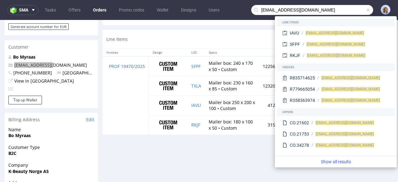
type input "[EMAIL_ADDRESS][DOMAIN_NAME]"
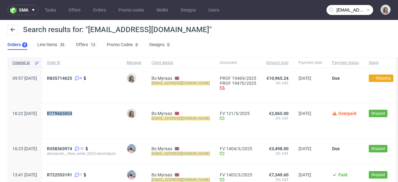
drag, startPoint x: 84, startPoint y: 112, endPoint x: 95, endPoint y: 112, distance: 11.2
click at [95, 112] on div "R779665054" at bounding box center [82, 113] width 70 height 5
copy span "R779665054"
click at [72, 79] on span "R835714625" at bounding box center [59, 78] width 25 height 5
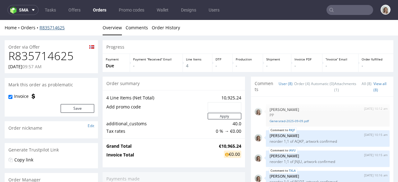
scroll to position [71, 0]
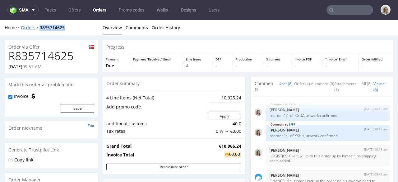
drag, startPoint x: 65, startPoint y: 27, endPoint x: 39, endPoint y: 28, distance: 26.5
click at [39, 28] on div "Home Orders R835714625" at bounding box center [51, 28] width 93 height 6
copy link "R835714625"
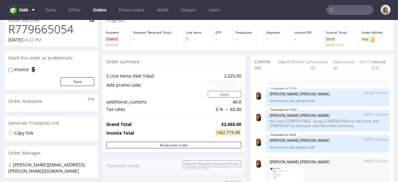
scroll to position [111, 0]
